Goal: Information Seeking & Learning: Learn about a topic

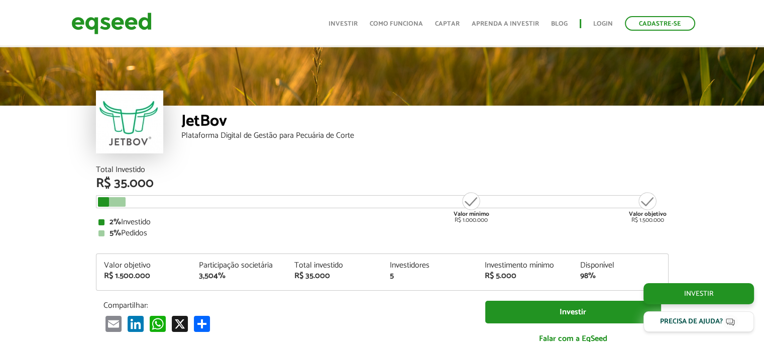
scroll to position [1208, 0]
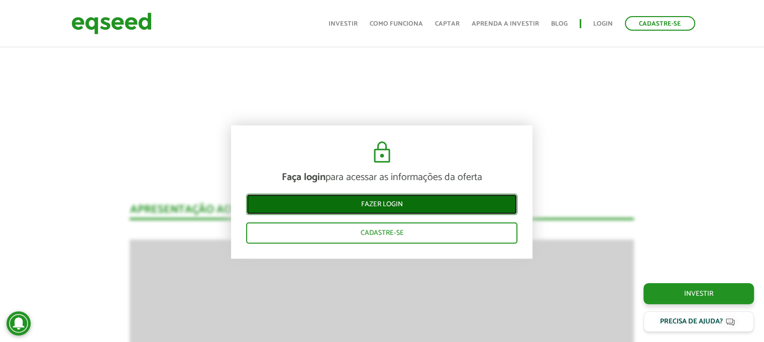
click at [397, 205] on link "Fazer login" at bounding box center [381, 204] width 271 height 21
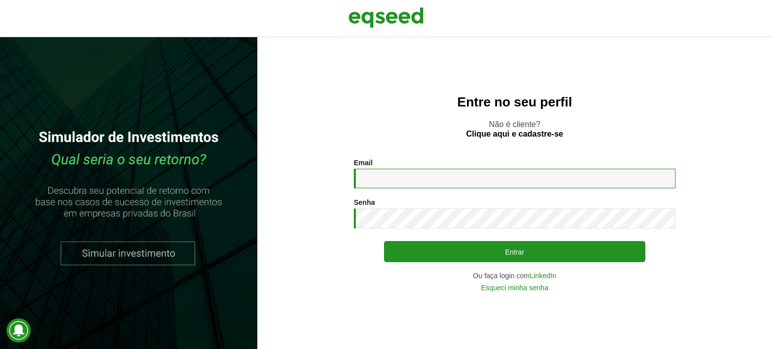
click at [382, 178] on input "Email *" at bounding box center [515, 179] width 322 height 20
type input "**********"
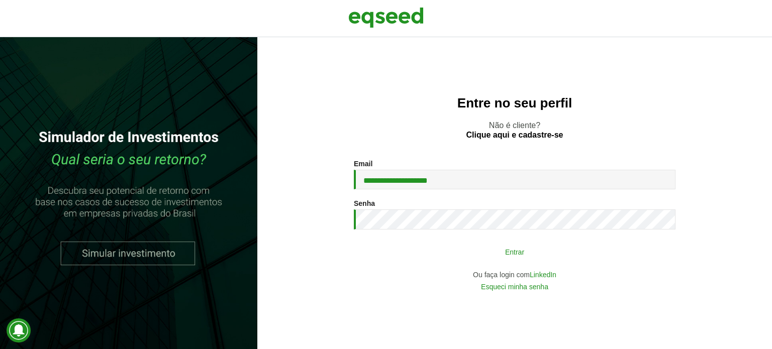
click at [525, 257] on button "Entrar" at bounding box center [514, 251] width 261 height 19
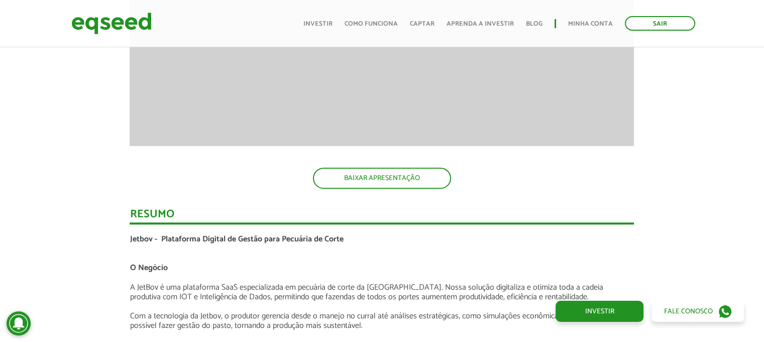
scroll to position [1507, 0]
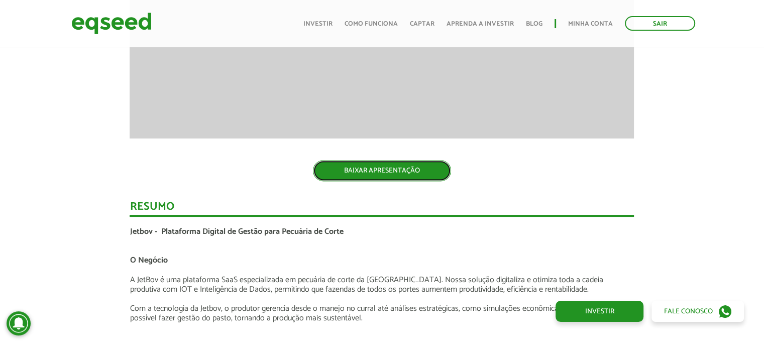
click at [420, 172] on link "BAIXAR APRESENTAÇÃO" at bounding box center [382, 170] width 138 height 21
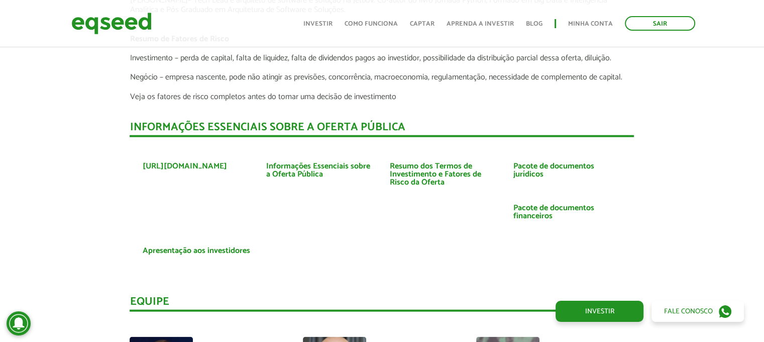
scroll to position [2261, 0]
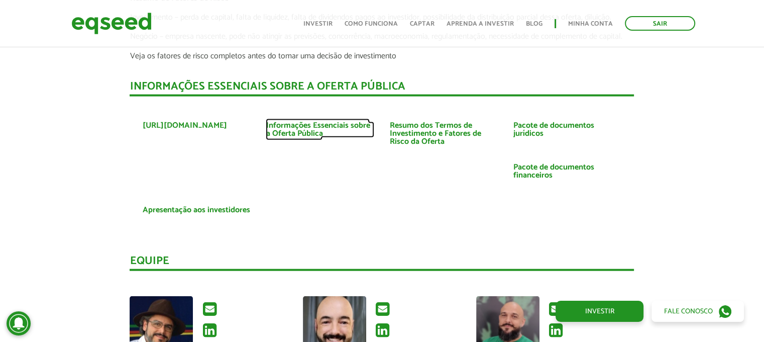
click at [297, 127] on link "Informações Essenciais sobre a Oferta Pública" at bounding box center [320, 130] width 109 height 16
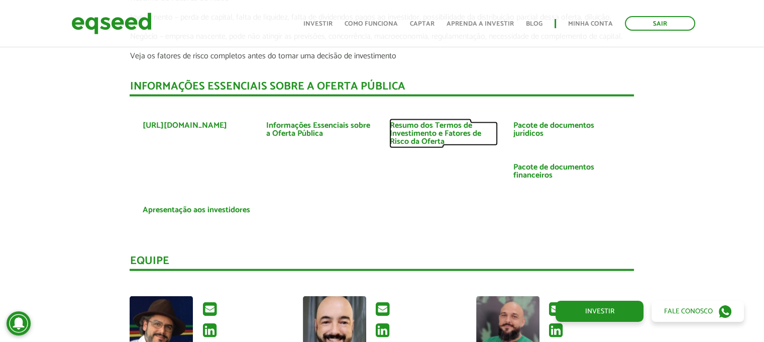
click at [434, 130] on link "Resumo dos Termos de Investimento e Fatores de Risco da Oferta" at bounding box center [444, 134] width 109 height 24
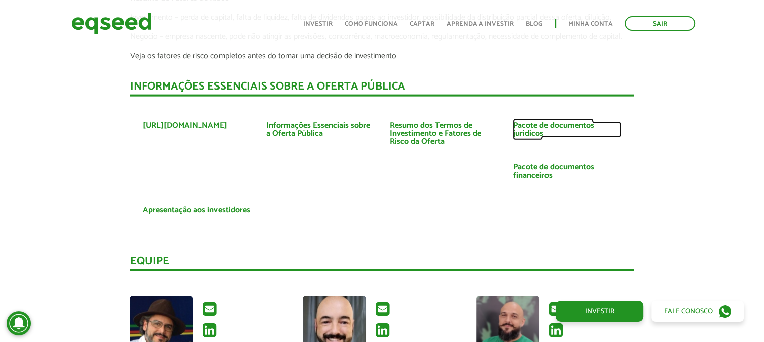
click at [530, 125] on link "Pacote de documentos jurídicos" at bounding box center [567, 130] width 109 height 16
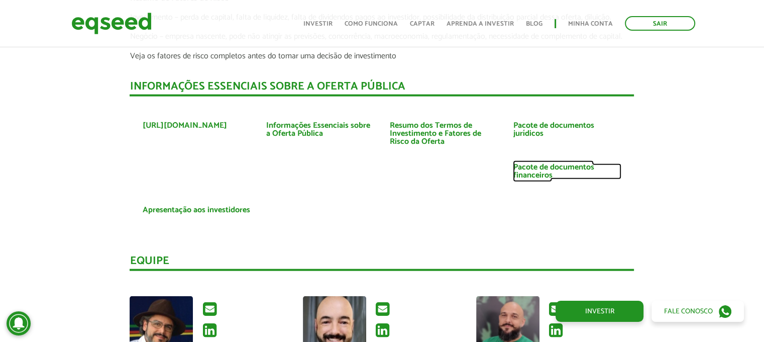
click at [521, 169] on link "Pacote de documentos financeiros" at bounding box center [567, 171] width 109 height 16
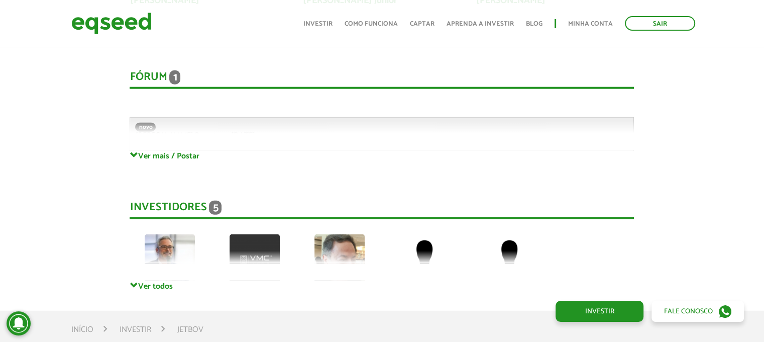
scroll to position [2663, 0]
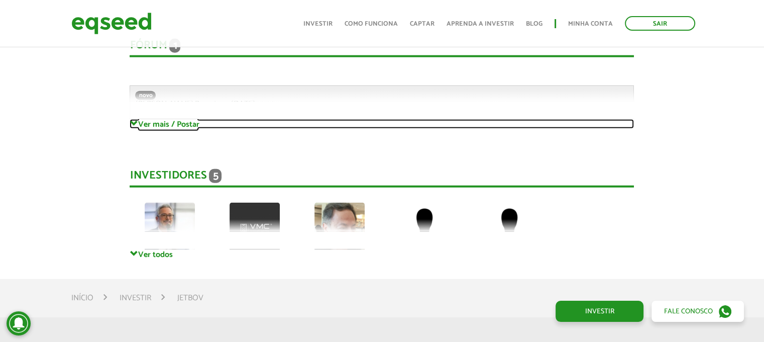
click at [137, 122] on span at bounding box center [134, 124] width 8 height 8
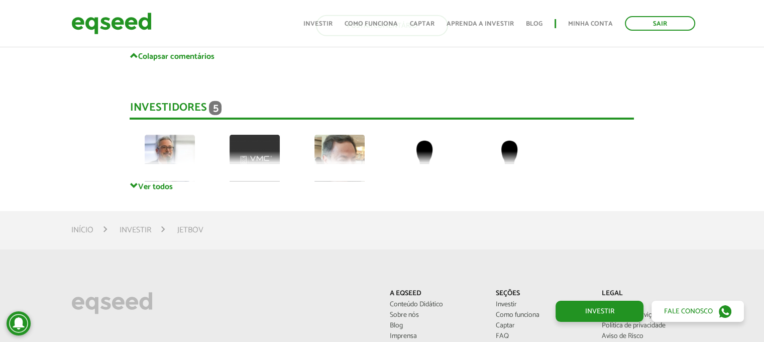
scroll to position [2965, 0]
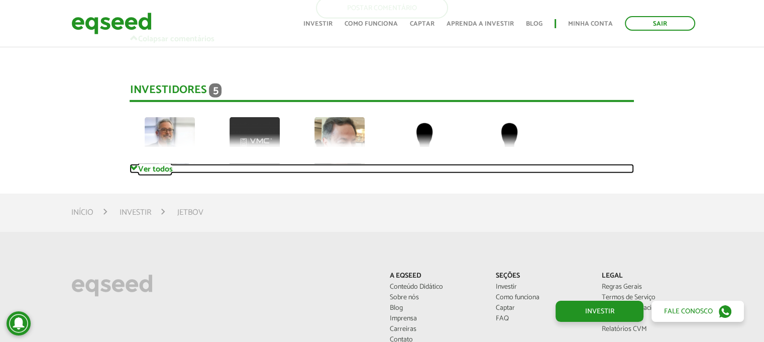
click at [135, 168] on span at bounding box center [134, 168] width 8 height 8
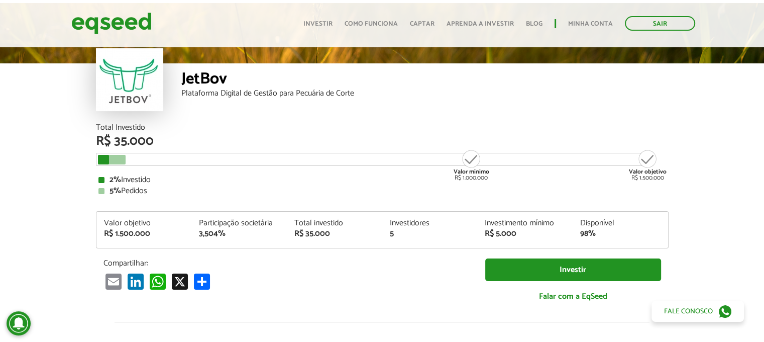
scroll to position [0, 0]
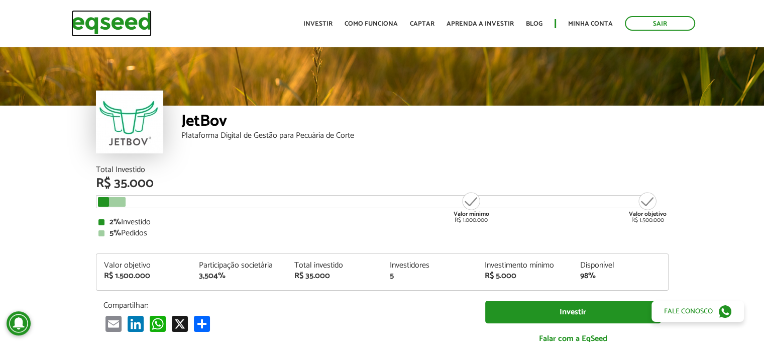
click at [130, 24] on img at bounding box center [111, 23] width 80 height 27
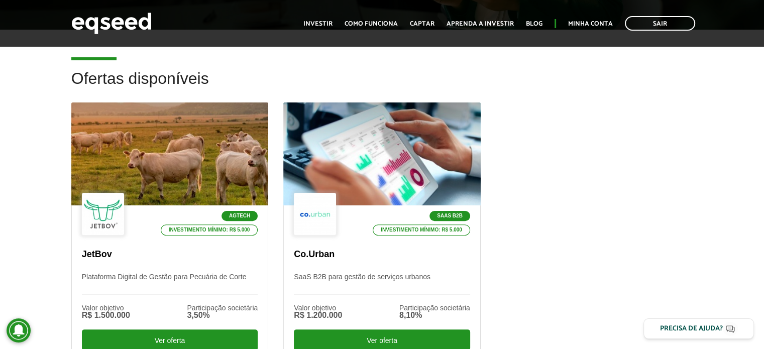
scroll to position [302, 0]
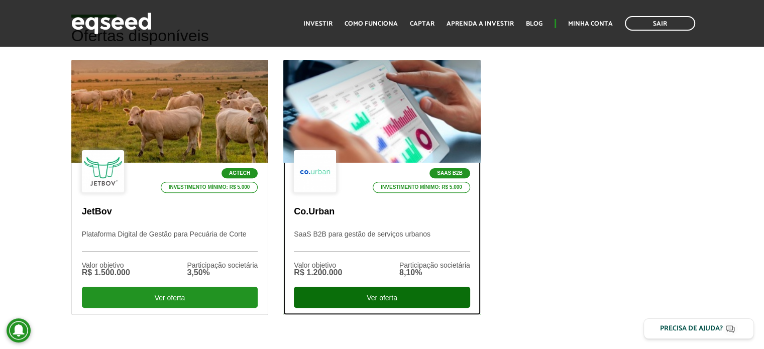
click at [392, 297] on div "Ver oferta" at bounding box center [382, 297] width 176 height 21
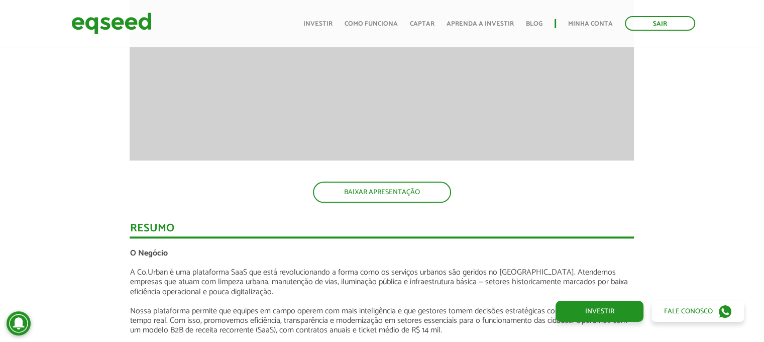
scroll to position [1106, 0]
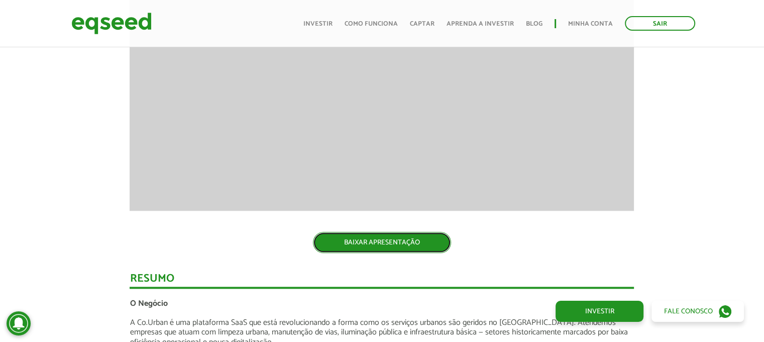
click at [403, 249] on link "BAIXAR APRESENTAÇÃO" at bounding box center [382, 242] width 138 height 21
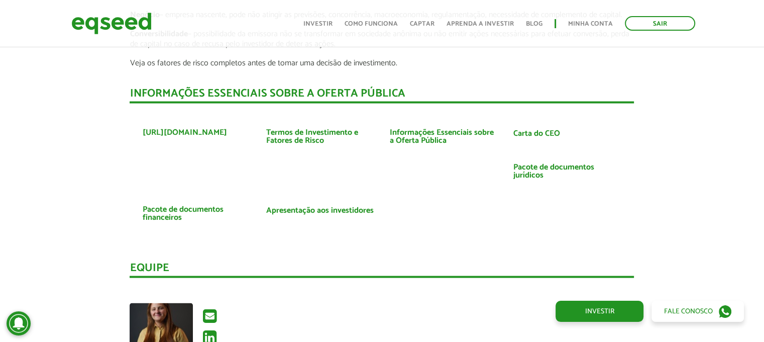
scroll to position [1960, 0]
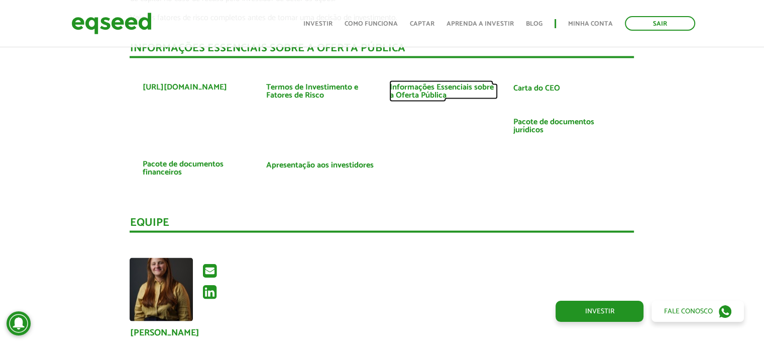
click at [428, 86] on link "Informações Essenciais sobre a Oferta Pública" at bounding box center [444, 91] width 109 height 16
